Goal: Information Seeking & Learning: Learn about a topic

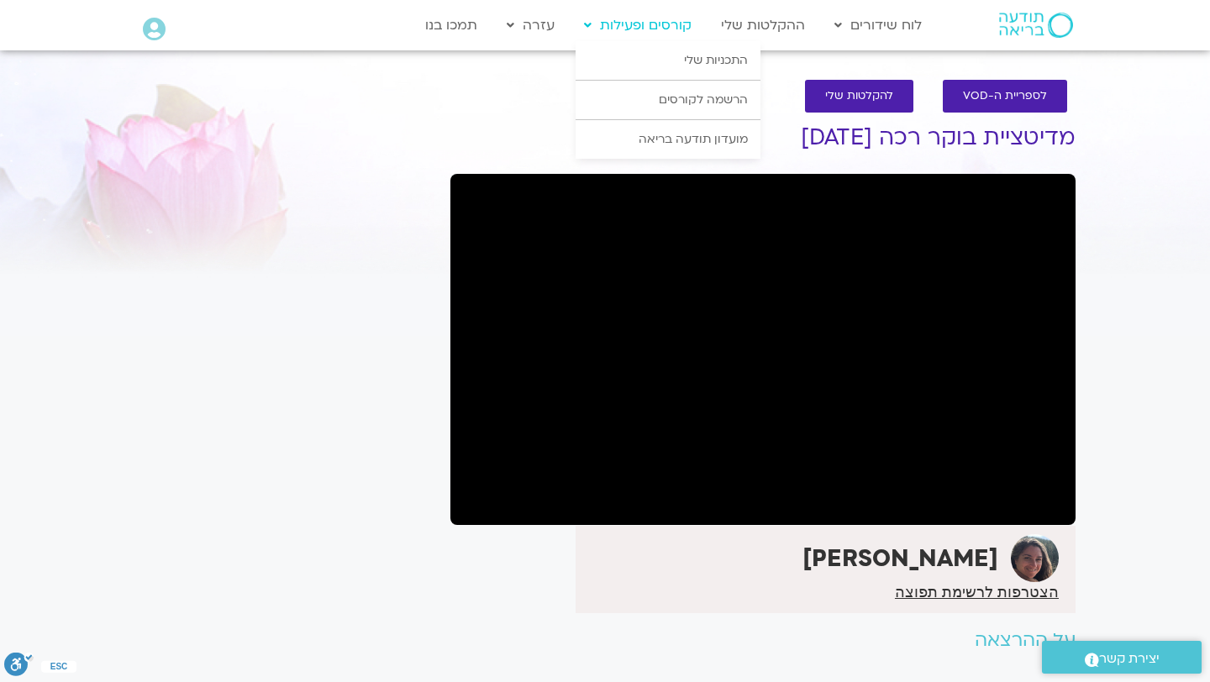
click at [657, 22] on link "קורסים ופעילות" at bounding box center [637, 25] width 124 height 32
click at [680, 55] on link "התכניות שלי" at bounding box center [667, 60] width 185 height 39
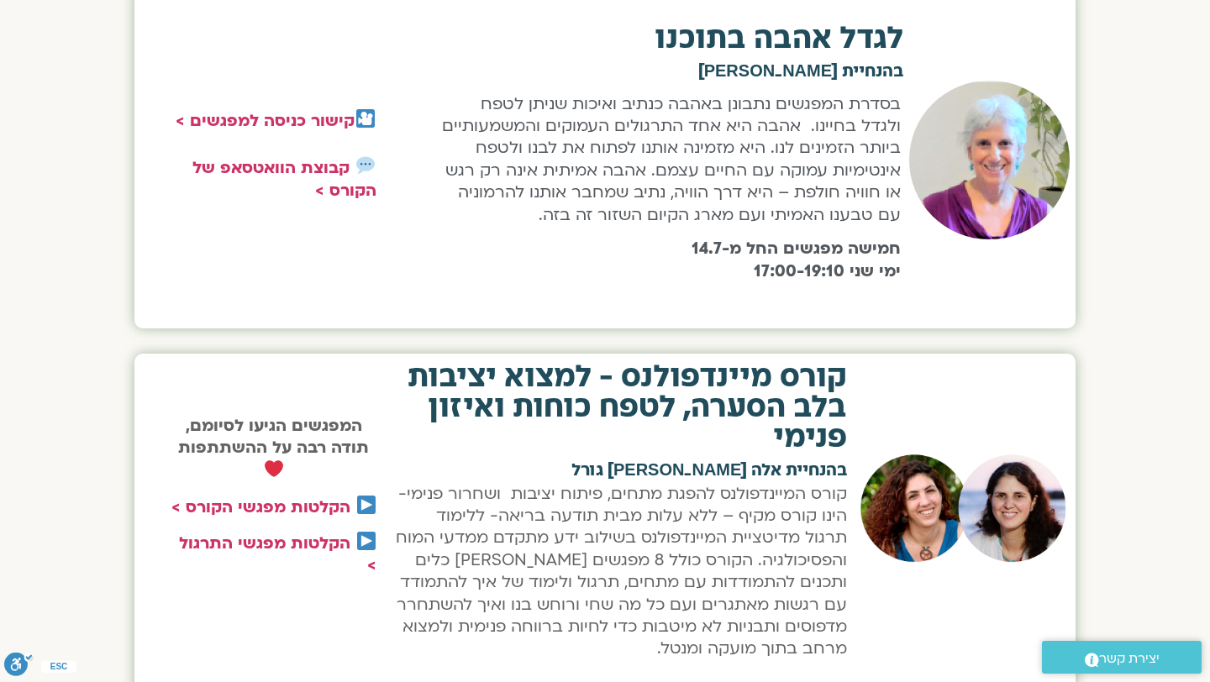
scroll to position [1097, 0]
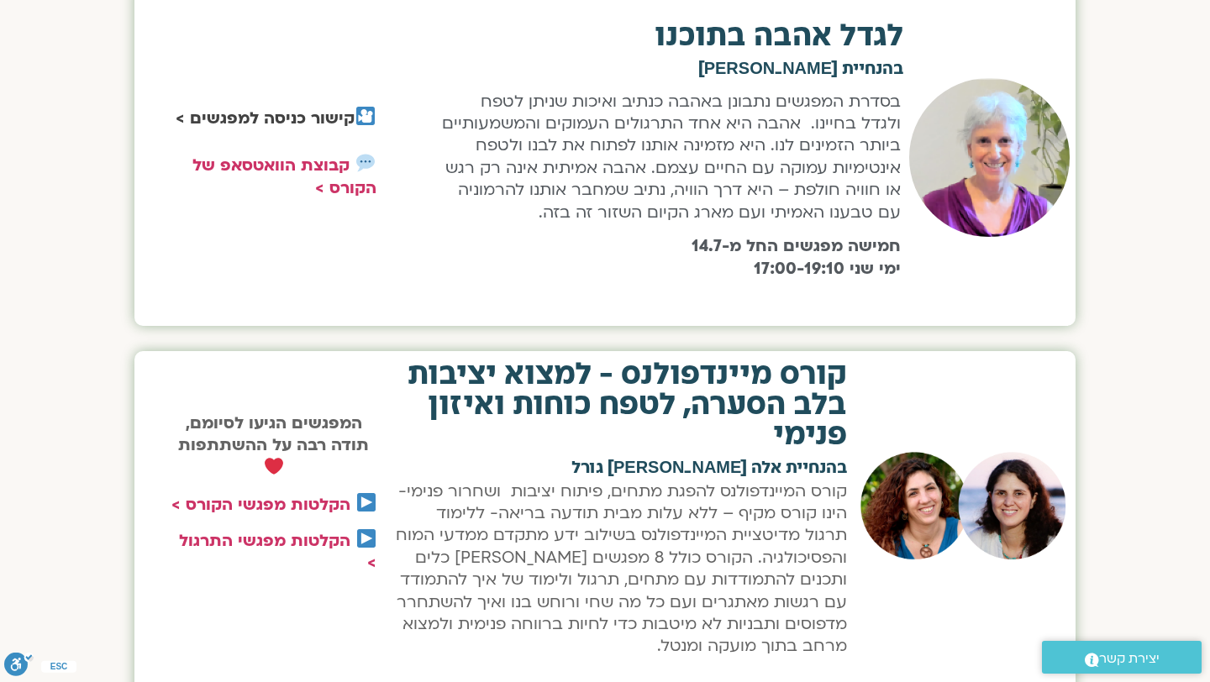
click at [276, 114] on strong "קישור כניסה למפגשים >" at bounding box center [265, 119] width 179 height 22
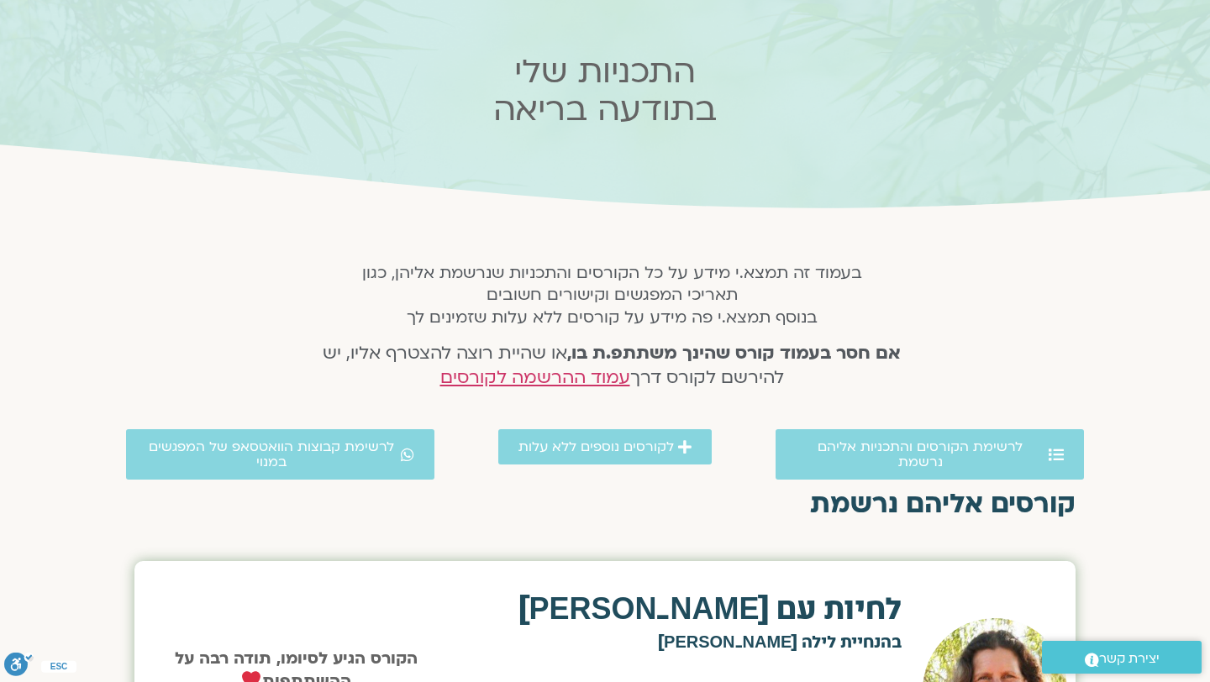
scroll to position [0, 0]
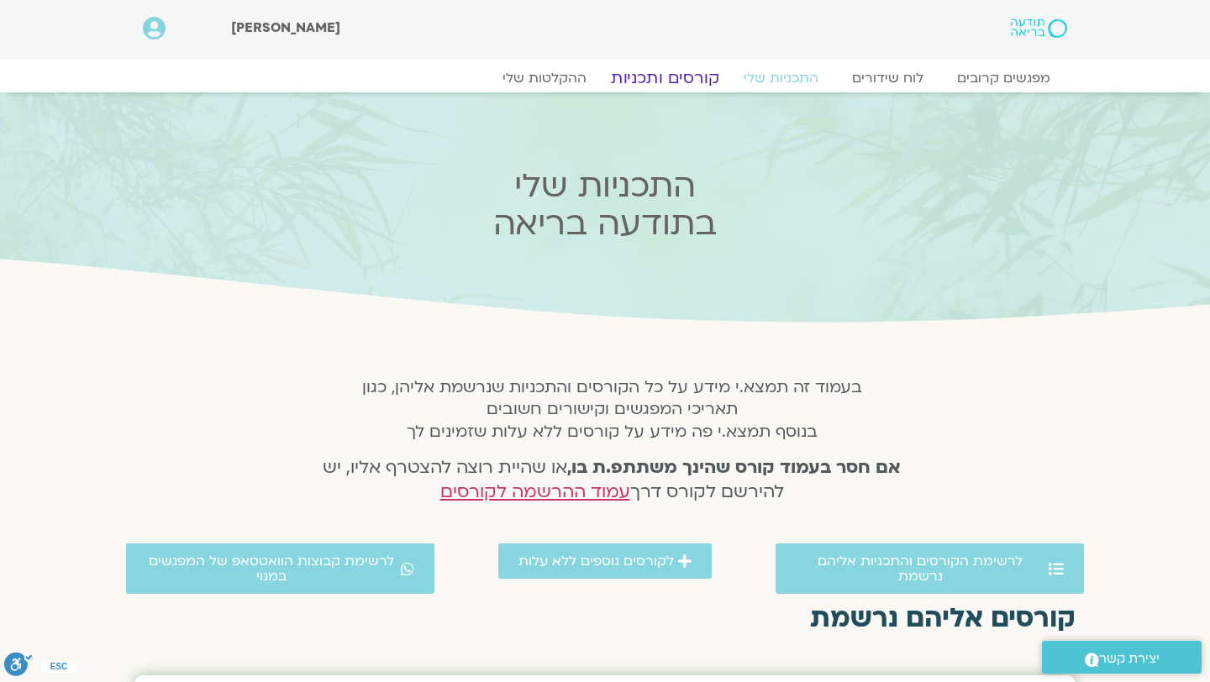
click at [680, 76] on link "קורסים ותכניות" at bounding box center [665, 78] width 148 height 20
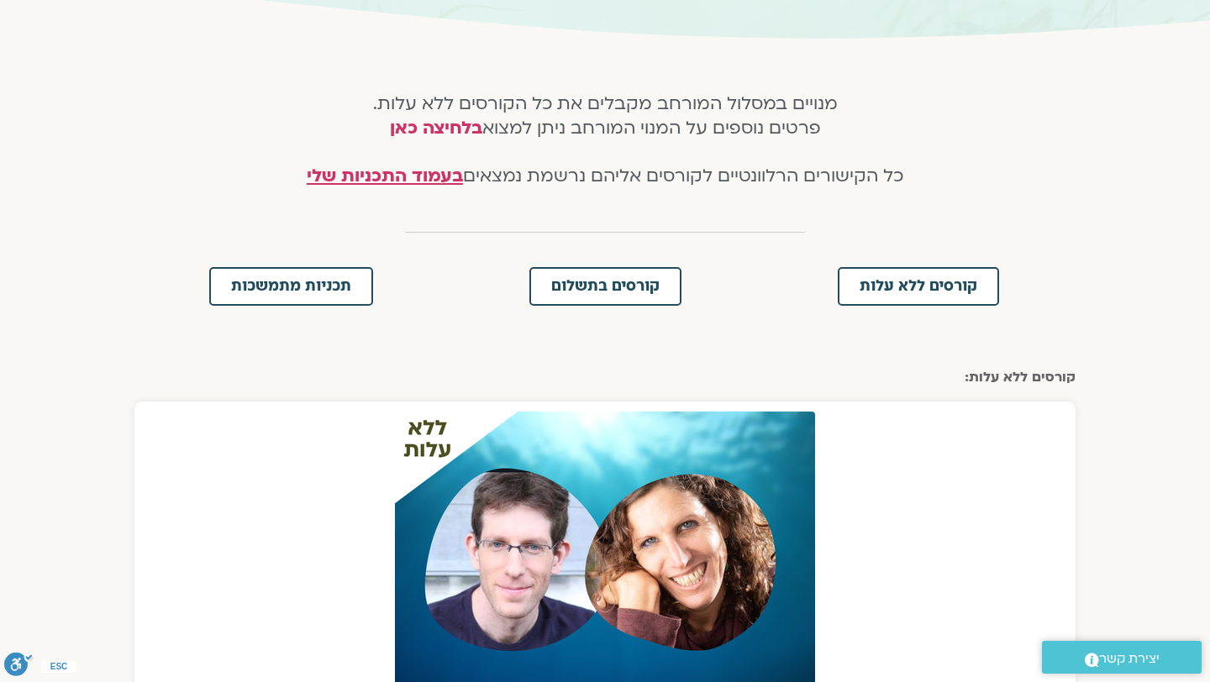
scroll to position [263, 0]
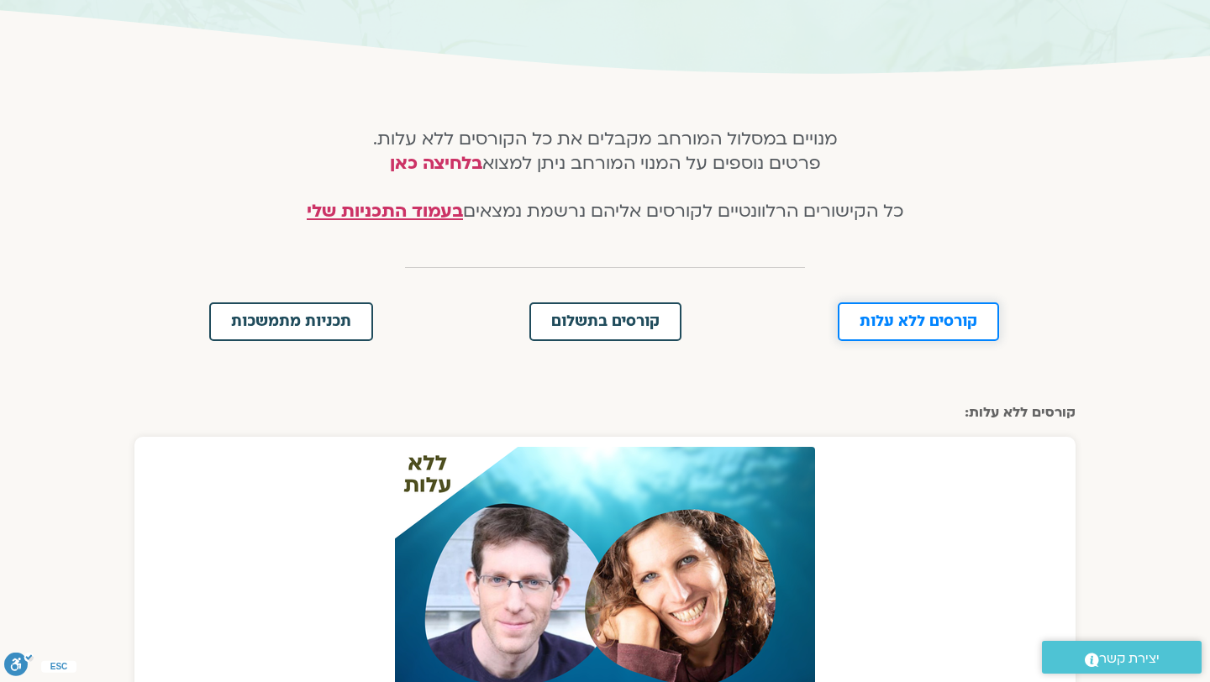
click at [880, 325] on span "קורסים ללא עלות" at bounding box center [918, 321] width 118 height 15
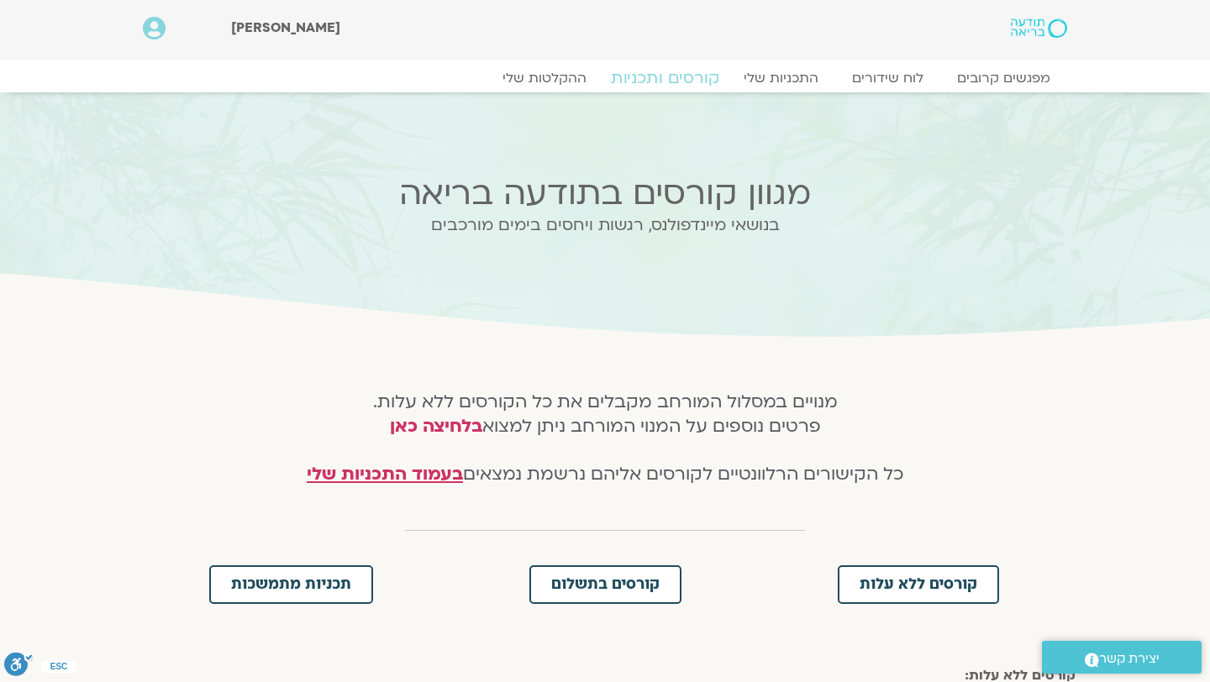
click at [672, 71] on link "קורסים ותכניות" at bounding box center [665, 78] width 148 height 20
click at [562, 85] on link "ההקלטות שלי" at bounding box center [544, 78] width 141 height 20
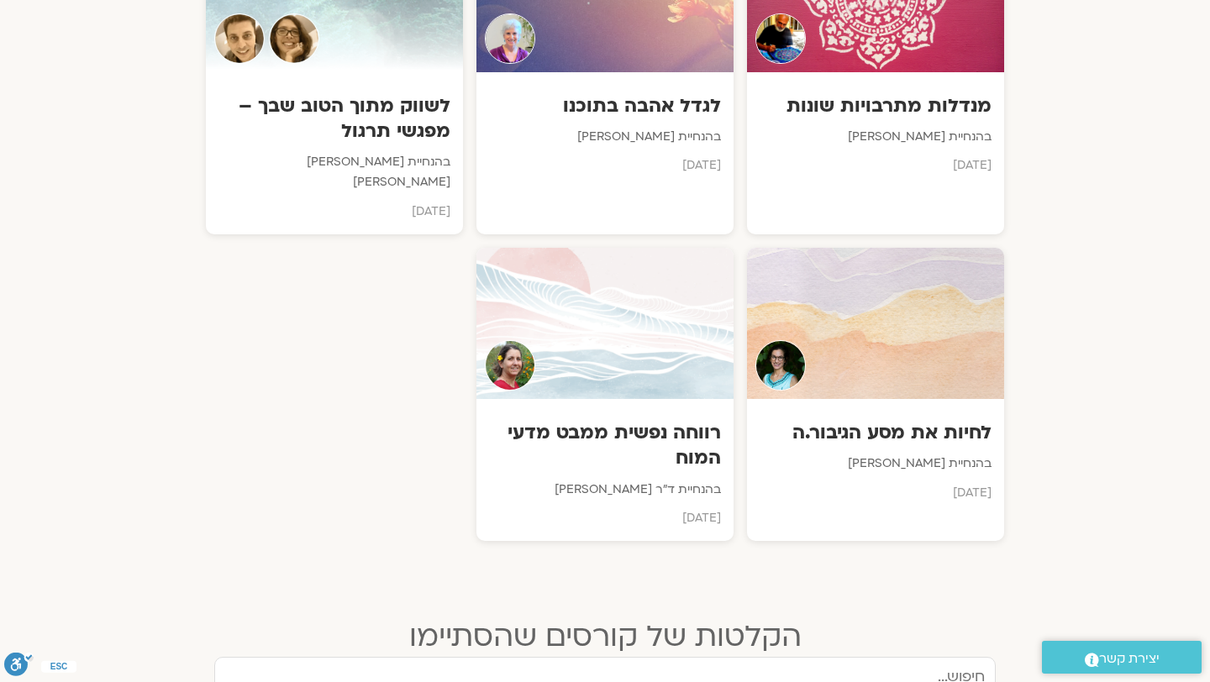
scroll to position [1305, 0]
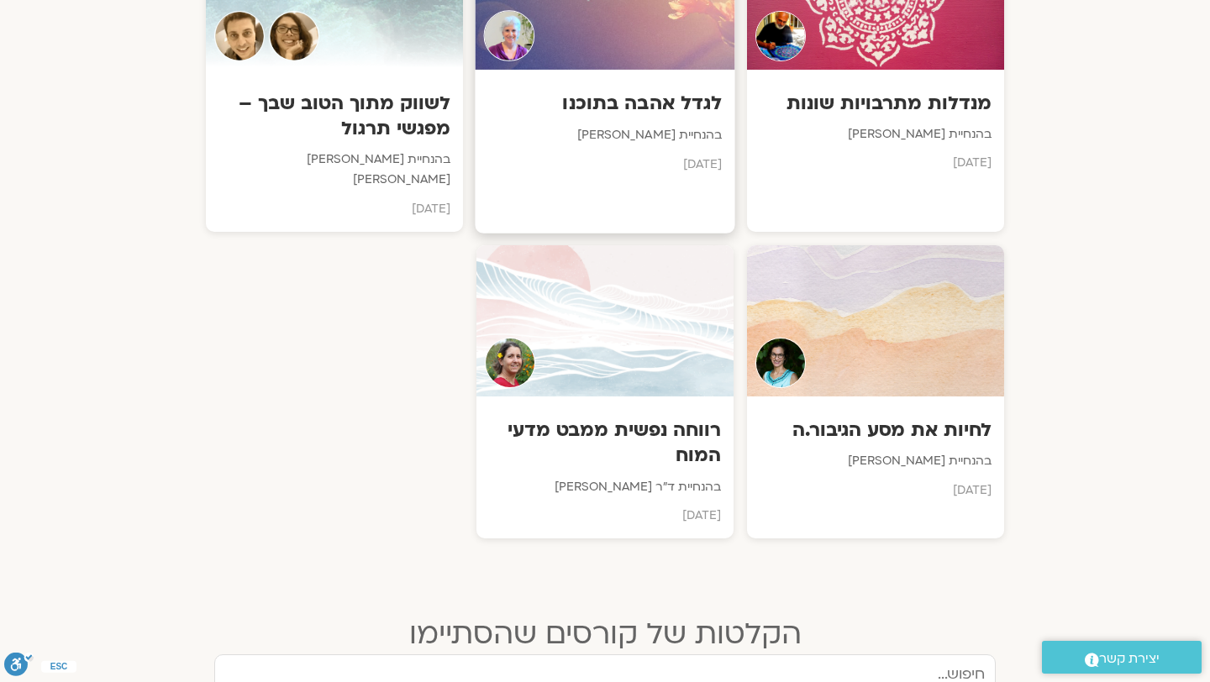
click at [650, 99] on h3 "לגדל אהבה בתוכנו" at bounding box center [605, 104] width 234 height 26
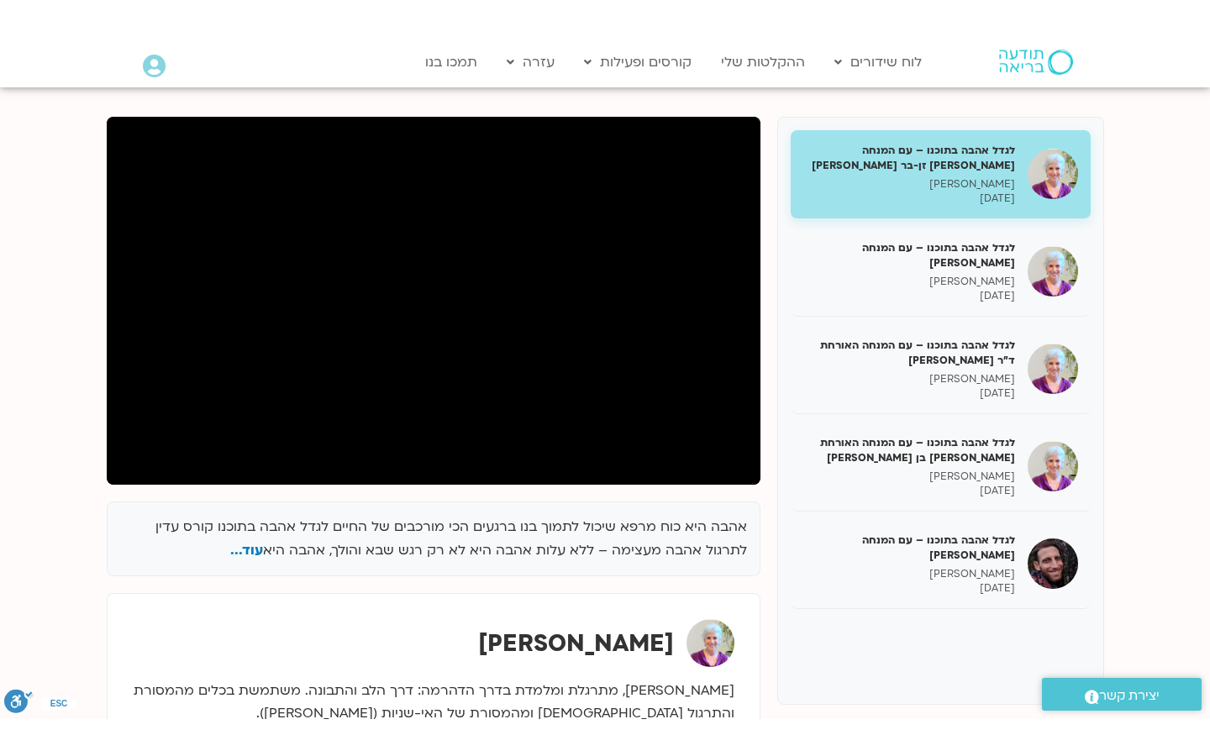
scroll to position [180, 0]
